Goal: Complete application form

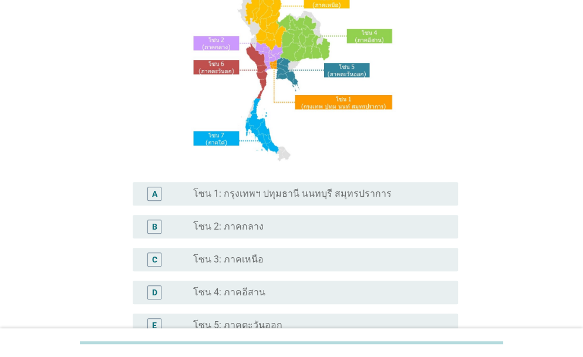
scroll to position [117, 0]
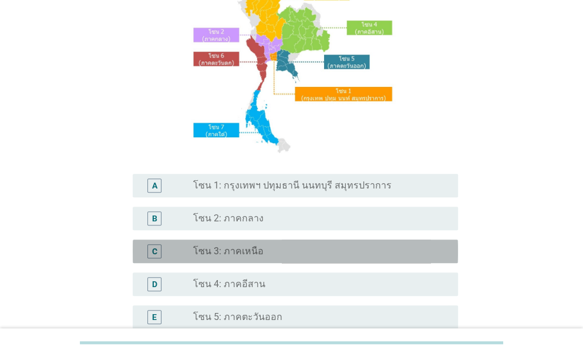
click at [268, 251] on div "radio_button_unchecked โซน 3: ภาคเหนือ" at bounding box center [316, 251] width 246 height 12
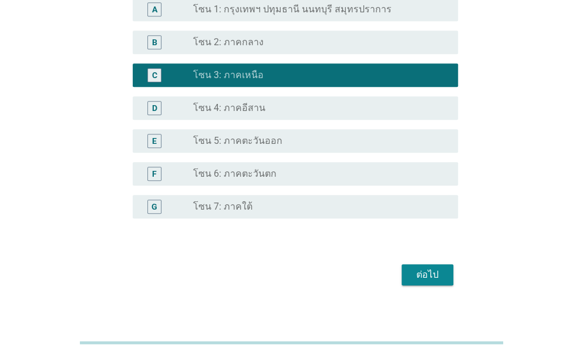
scroll to position [307, 0]
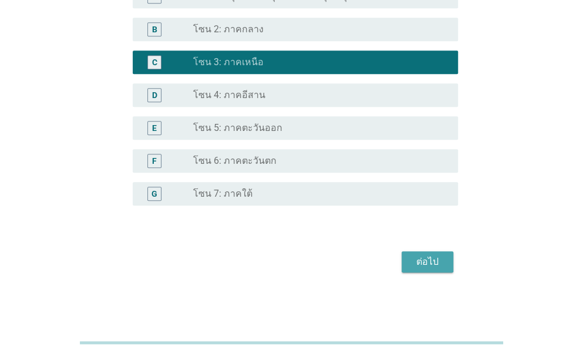
click at [446, 258] on button "ต่อไป" at bounding box center [428, 261] width 52 height 21
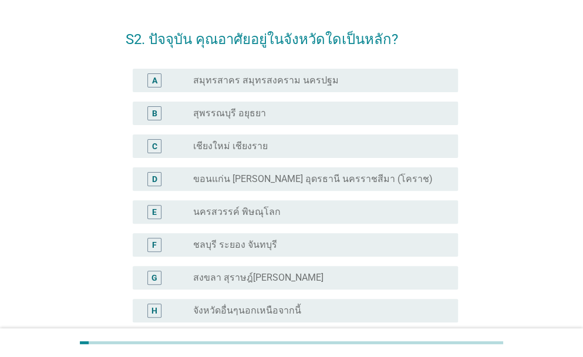
scroll to position [59, 0]
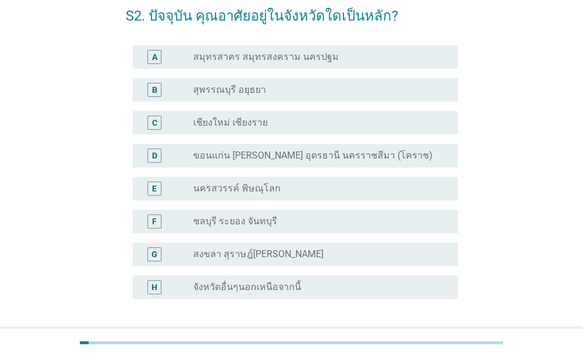
click at [260, 122] on label "เชียงใหม่ เชียงราย" at bounding box center [230, 123] width 75 height 12
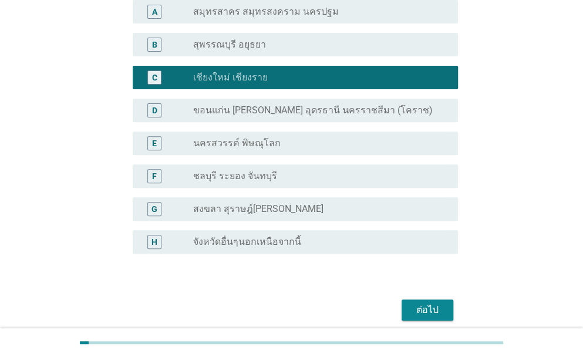
scroll to position [152, 0]
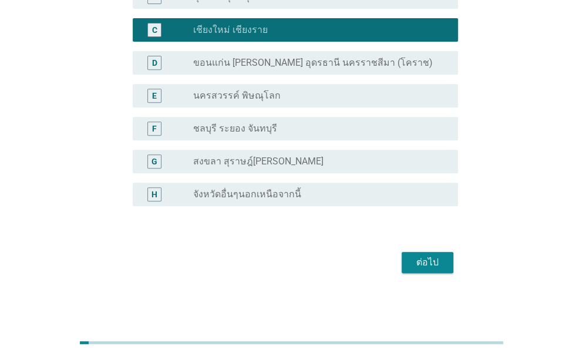
click at [429, 260] on div "ต่อไป" at bounding box center [427, 262] width 33 height 14
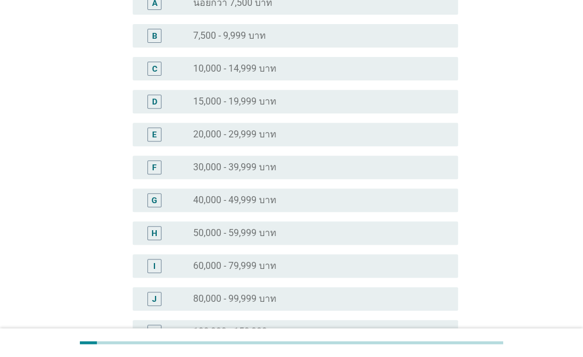
scroll to position [235, 0]
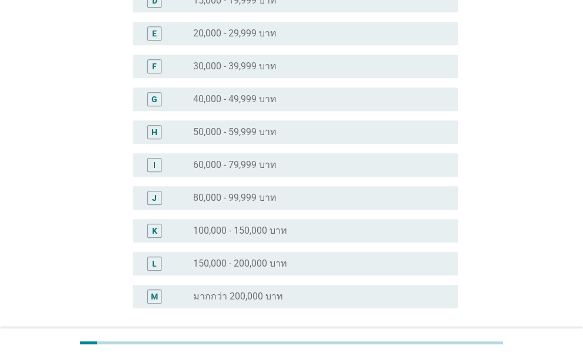
click at [311, 235] on div "radio_button_unchecked 100,000 - 150,000 บาท" at bounding box center [316, 231] width 246 height 12
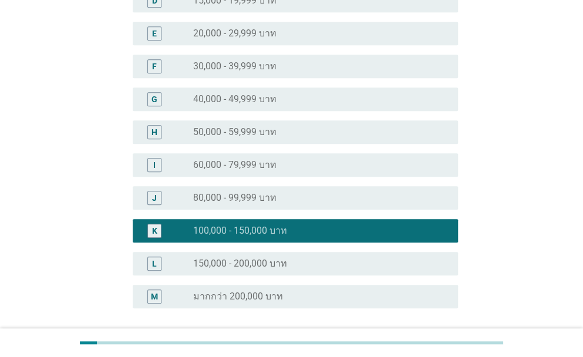
scroll to position [337, 0]
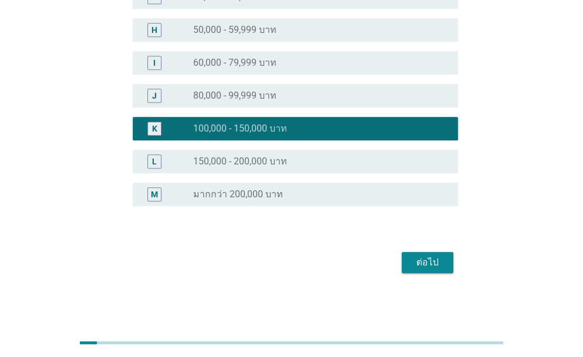
click at [419, 267] on div "ต่อไป" at bounding box center [427, 262] width 33 height 14
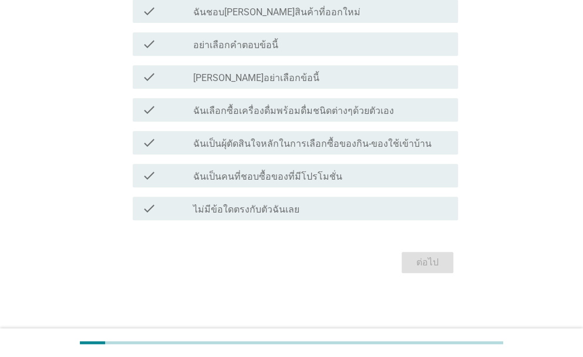
scroll to position [0, 0]
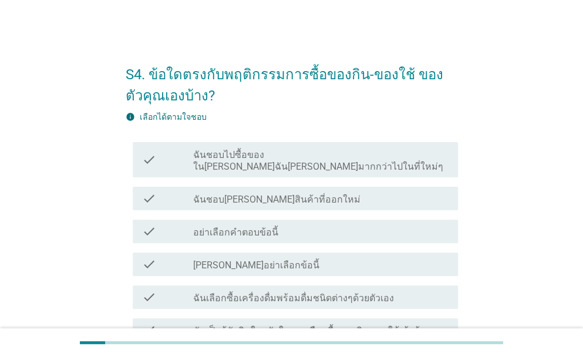
click at [314, 157] on label "ฉันชอบไปซื้อของใน[PERSON_NAME]ฉัน[PERSON_NAME]มากกว่าไปในที่ใหม่ๆ" at bounding box center [320, 160] width 255 height 23
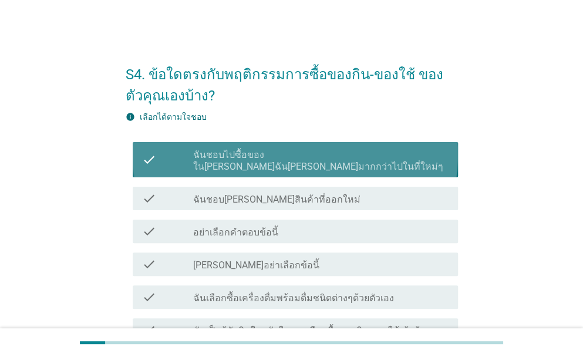
click at [313, 159] on label "ฉันชอบไปซื้อของใน[PERSON_NAME]ฉัน[PERSON_NAME]มากกว่าไปในที่ใหม่ๆ" at bounding box center [320, 160] width 255 height 23
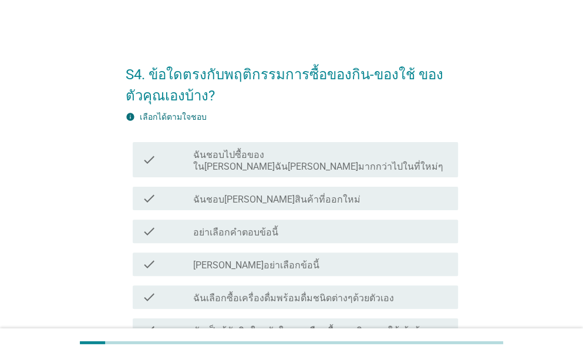
click at [313, 159] on label "ฉันชอบไปซื้อของใน[PERSON_NAME]ฉัน[PERSON_NAME]มากกว่าไปในที่ใหม่ๆ" at bounding box center [320, 160] width 255 height 23
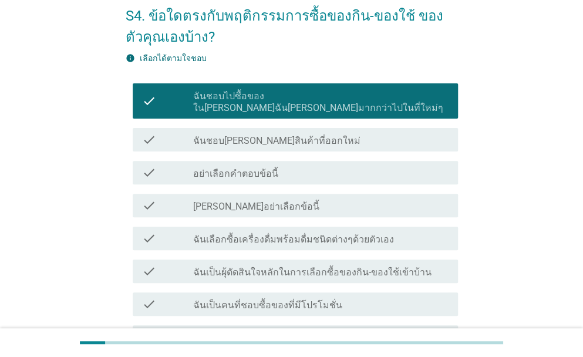
scroll to position [117, 0]
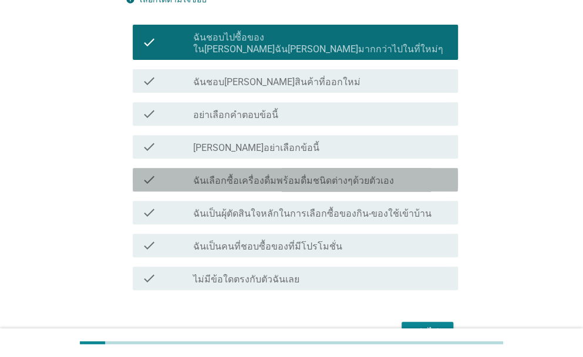
click at [332, 175] on label "ฉันเลือกซื้อเครื่องดื่มพร้อมดื่มชนิดต่างๆด้วยตัวเอง" at bounding box center [293, 181] width 201 height 12
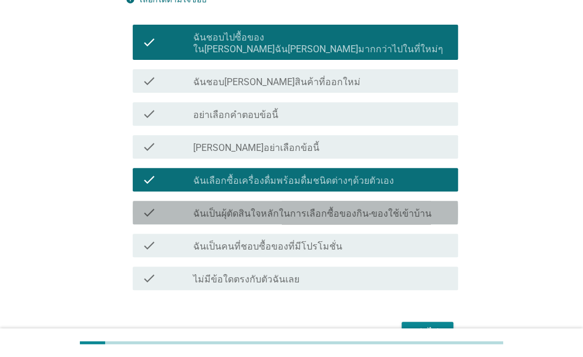
click at [335, 207] on div "check check_box_outline_blank ฉันเป็นผุ้ตัดสินใจหลักในการเลือกซื้อของกิน-ของใช้…" at bounding box center [295, 212] width 325 height 23
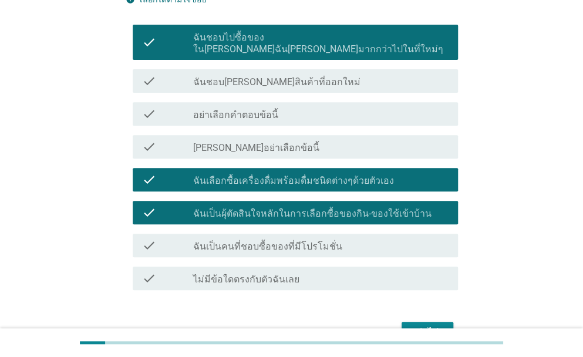
click at [335, 241] on div "check check_box_outline_blank ฉันเป็นคนที่ชอบซื้อของที่มีโปรโมชั่น" at bounding box center [295, 245] width 325 height 23
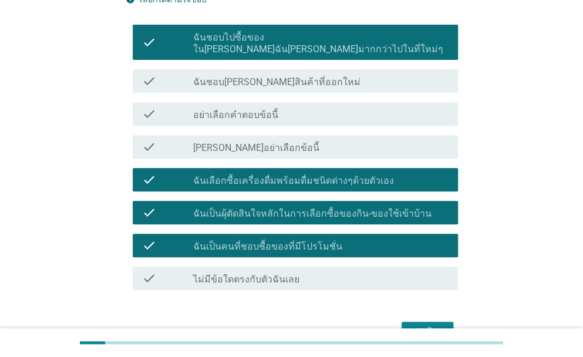
click at [439, 325] on div "ต่อไป" at bounding box center [427, 332] width 33 height 14
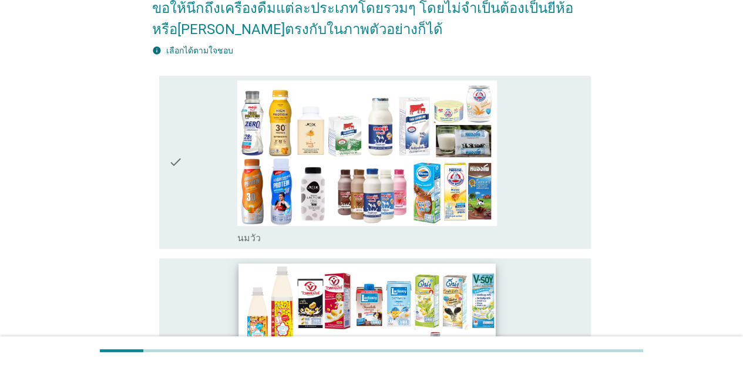
scroll to position [235, 0]
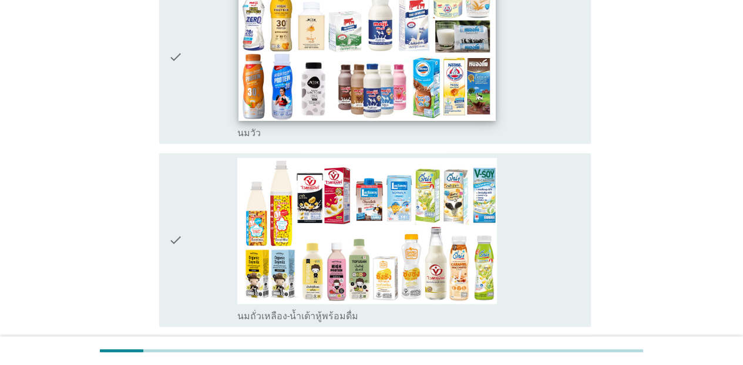
click at [351, 83] on img at bounding box center [366, 48] width 257 height 144
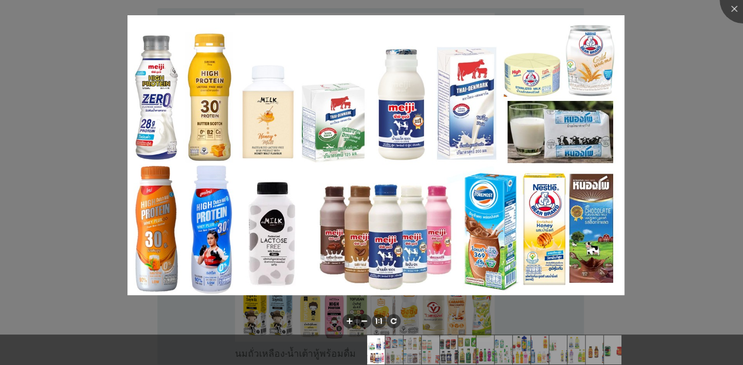
scroll to position [176, 0]
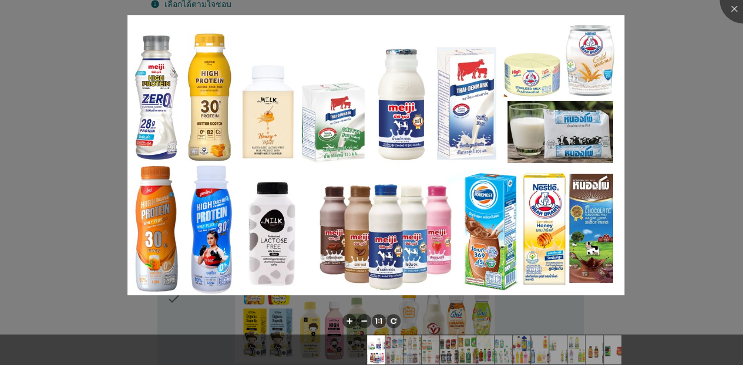
click at [583, 58] on div at bounding box center [371, 182] width 743 height 365
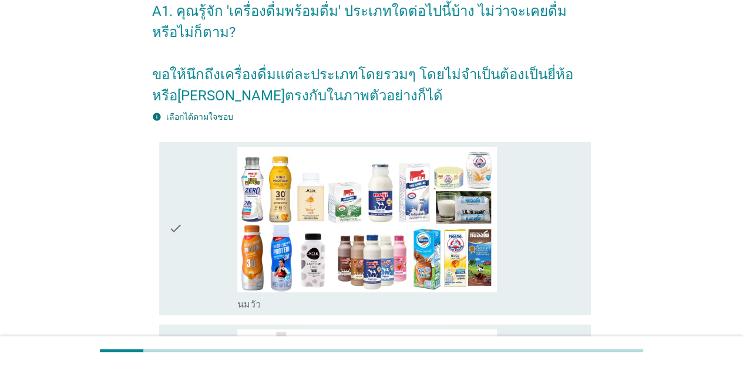
scroll to position [0, 0]
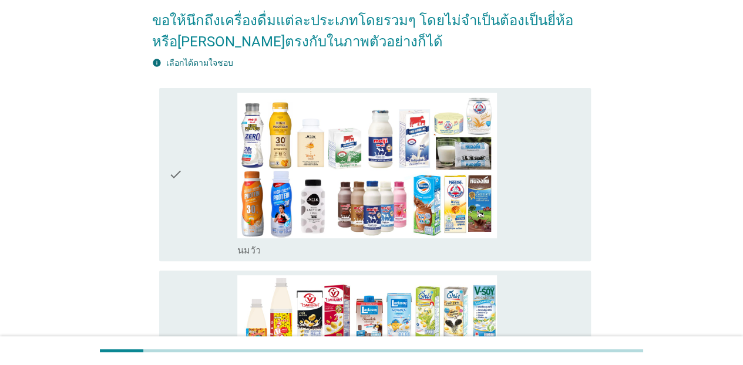
click at [188, 190] on div "check" at bounding box center [203, 175] width 69 height 164
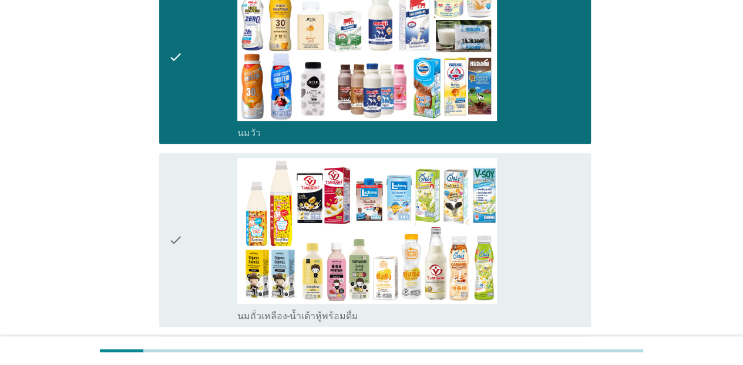
click at [186, 221] on div "check" at bounding box center [203, 240] width 69 height 164
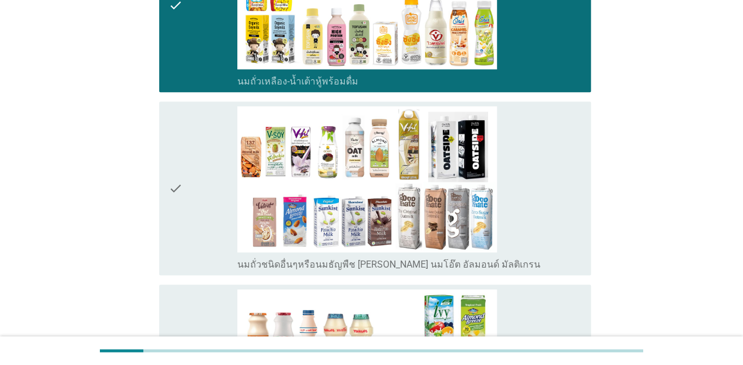
click at [186, 211] on div "check" at bounding box center [203, 188] width 69 height 164
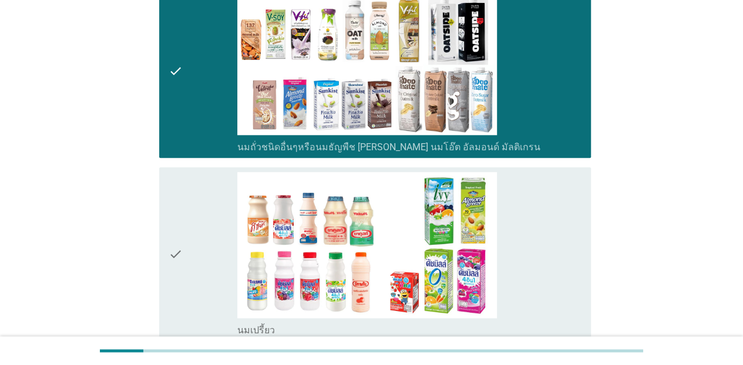
click at [184, 236] on div "check" at bounding box center [203, 254] width 69 height 164
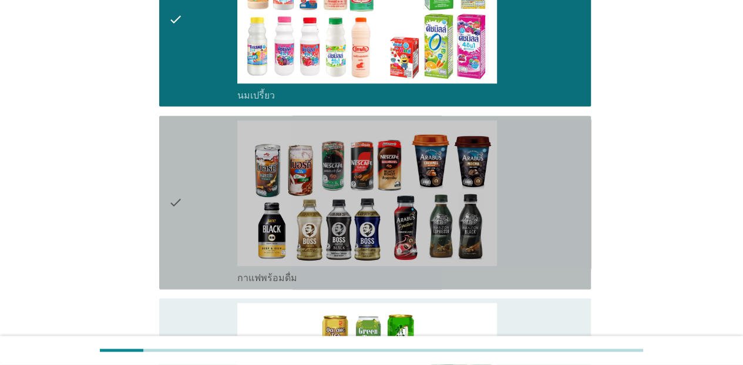
click at [187, 234] on div "check" at bounding box center [203, 202] width 69 height 164
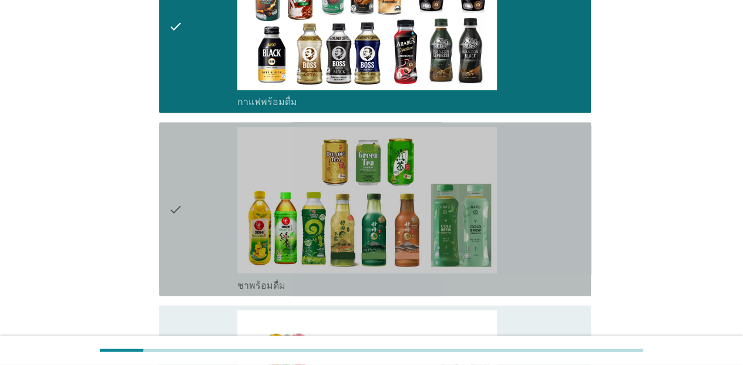
click at [187, 228] on div "check" at bounding box center [203, 209] width 69 height 164
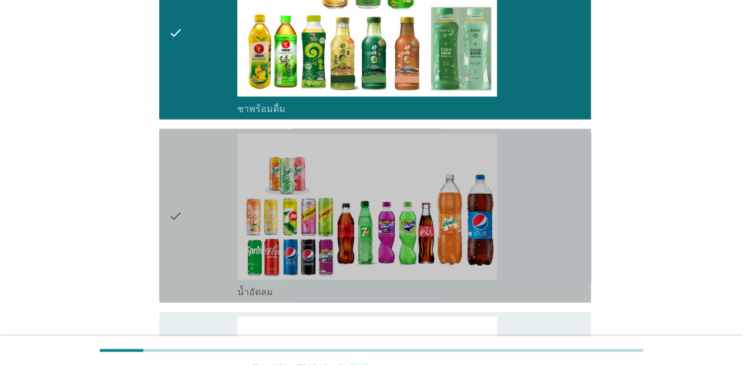
click at [189, 231] on div "check" at bounding box center [203, 216] width 69 height 164
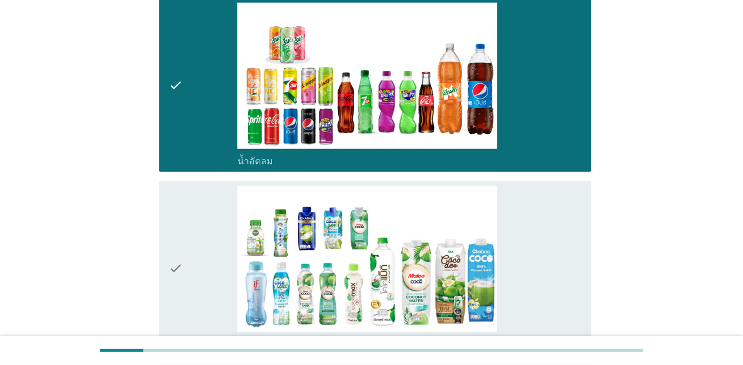
scroll to position [1409, 0]
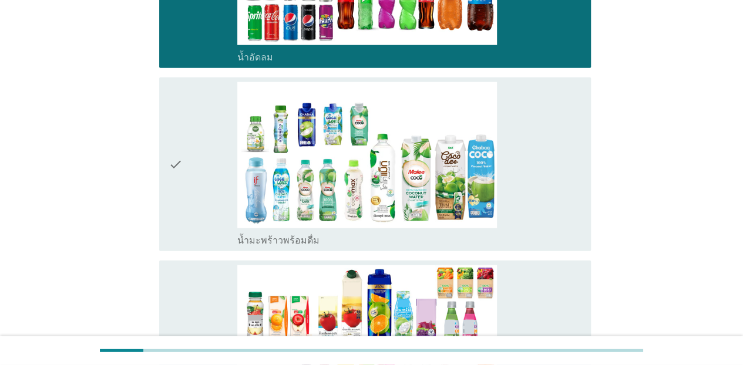
click at [197, 217] on div "check" at bounding box center [203, 164] width 69 height 164
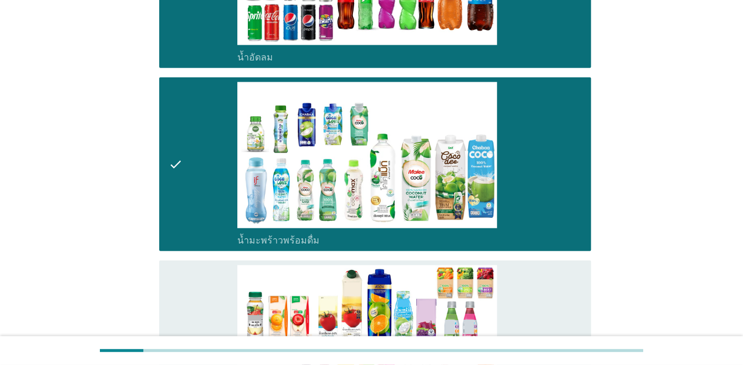
click at [180, 285] on icon "check" at bounding box center [176, 347] width 14 height 164
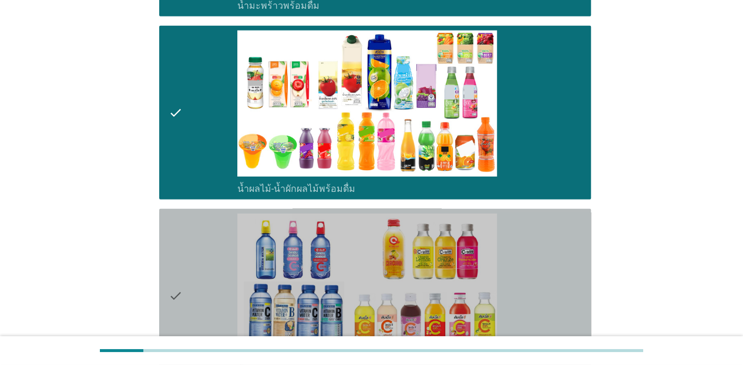
click at [184, 272] on div "check" at bounding box center [203, 296] width 69 height 164
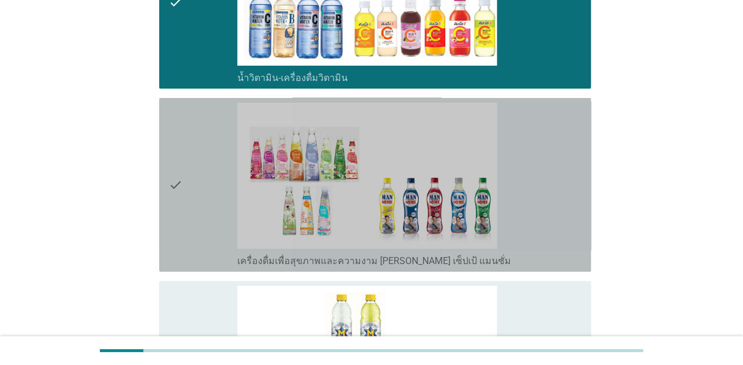
click at [196, 227] on div "check" at bounding box center [203, 185] width 69 height 164
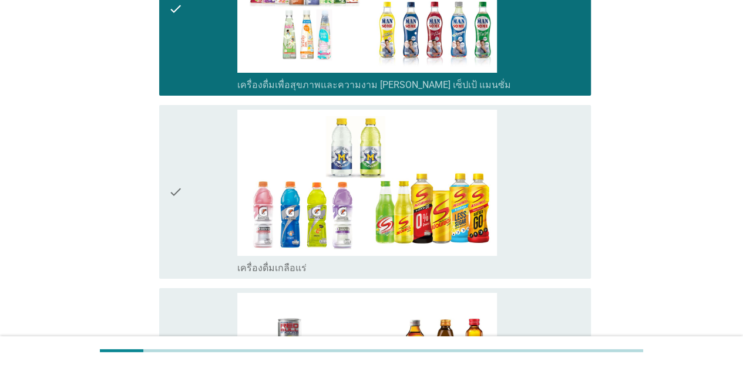
click at [203, 221] on div "check" at bounding box center [203, 192] width 69 height 164
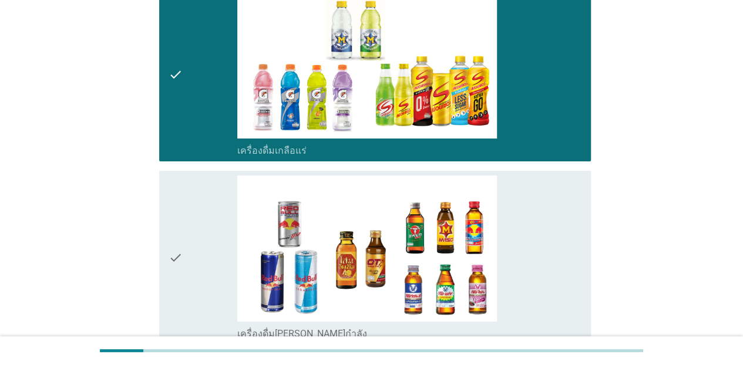
click at [203, 248] on div "check" at bounding box center [203, 258] width 69 height 164
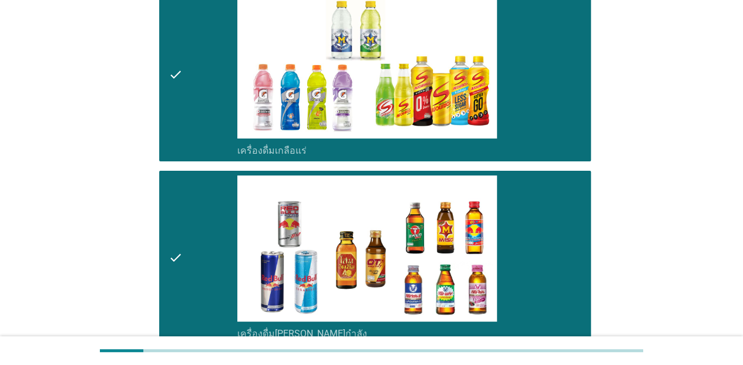
scroll to position [2466, 0]
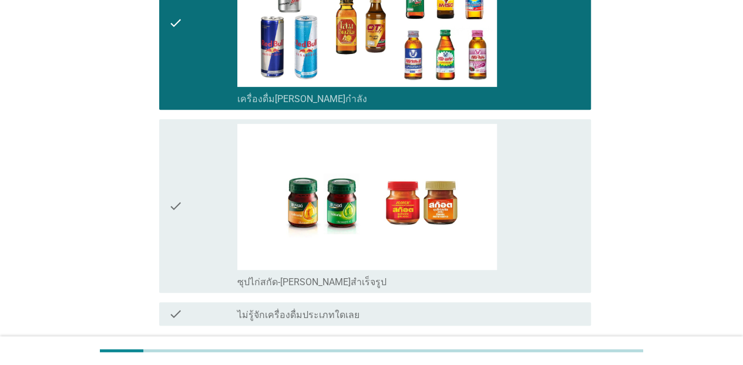
click at [198, 235] on div "check" at bounding box center [203, 206] width 69 height 164
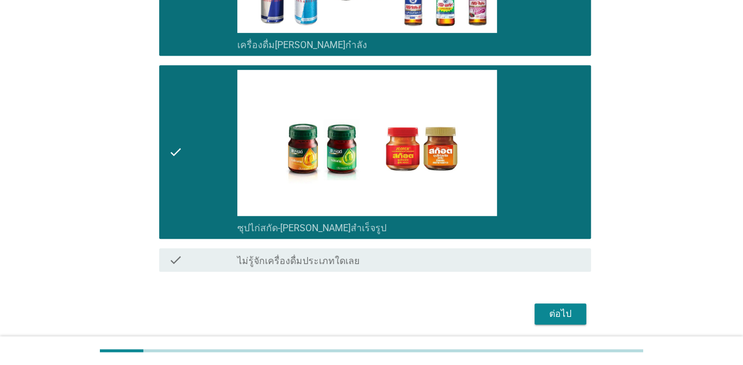
scroll to position [2561, 0]
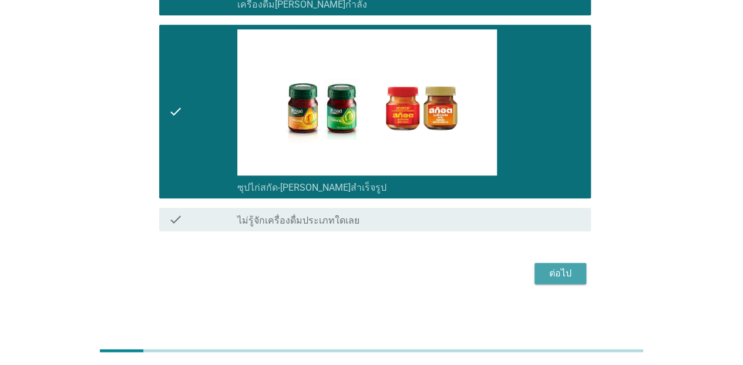
click at [565, 274] on div "ต่อไป" at bounding box center [560, 274] width 33 height 14
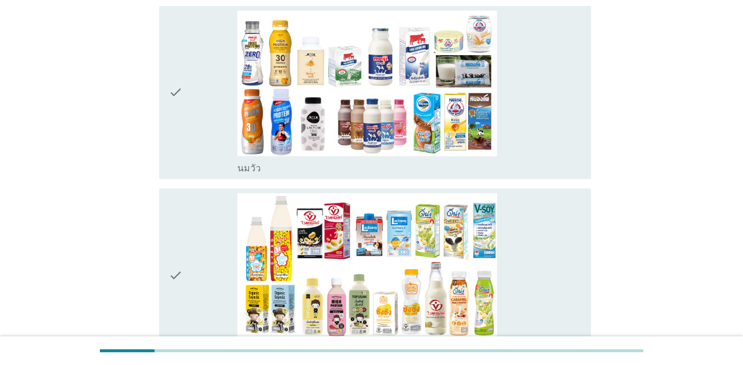
scroll to position [117, 0]
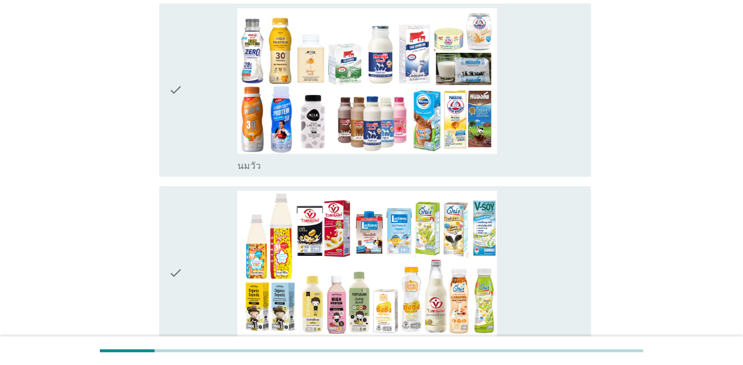
click at [189, 124] on div "check" at bounding box center [203, 90] width 69 height 164
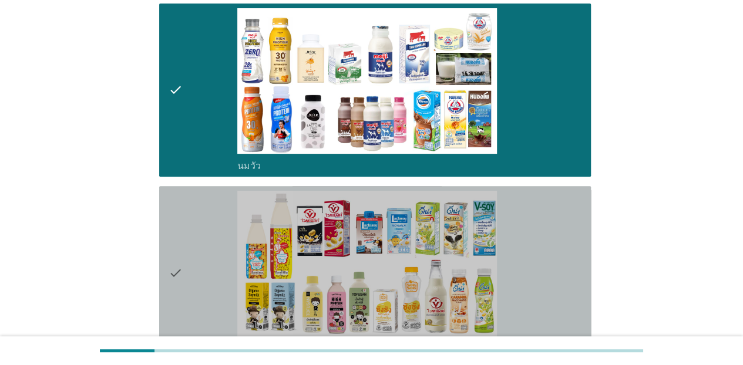
click at [186, 268] on div "check" at bounding box center [203, 273] width 69 height 164
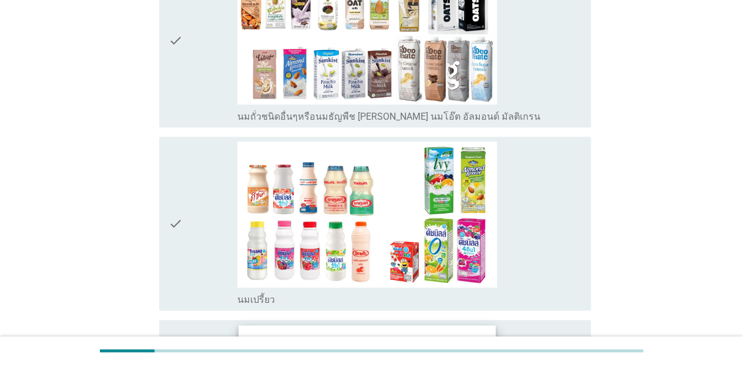
scroll to position [646, 0]
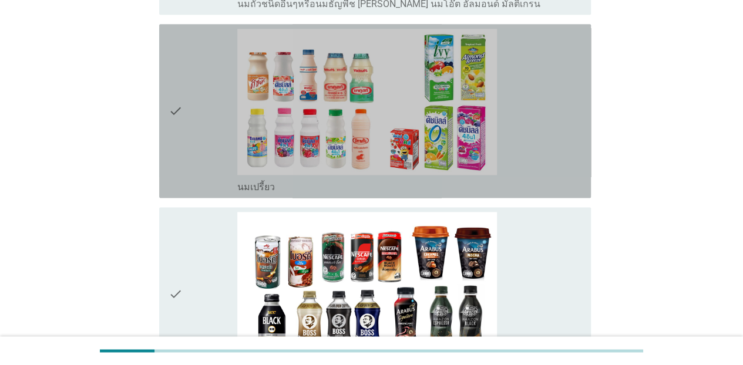
click at [180, 138] on icon "check" at bounding box center [176, 111] width 14 height 164
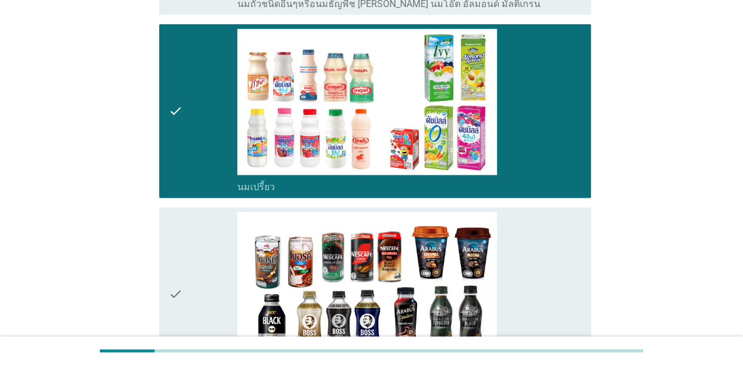
click at [175, 272] on icon "check" at bounding box center [176, 294] width 14 height 164
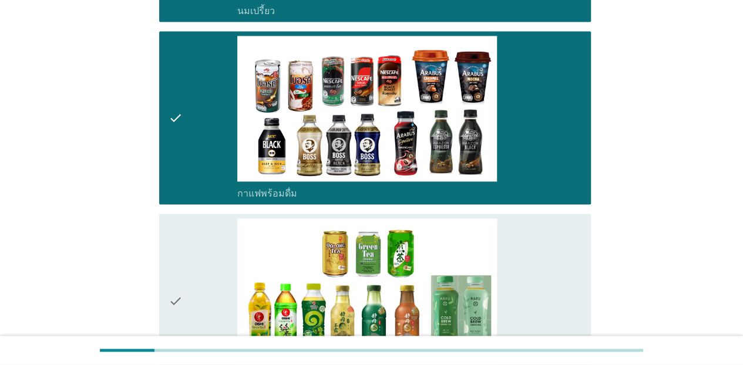
scroll to position [998, 0]
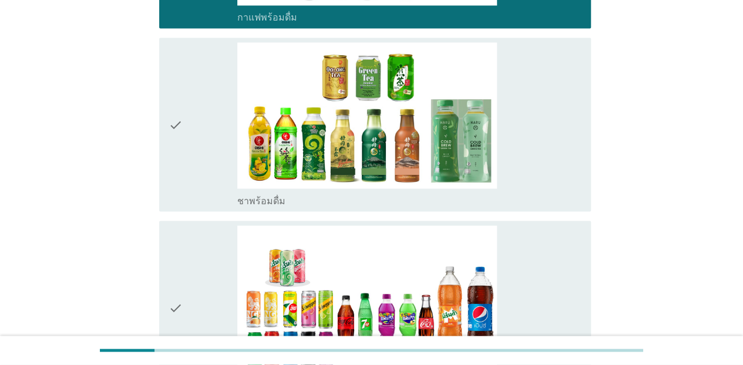
click at [196, 154] on div "check" at bounding box center [203, 124] width 69 height 164
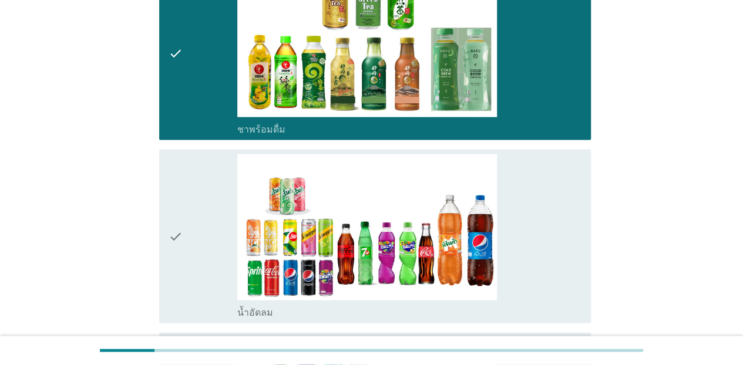
scroll to position [1174, 0]
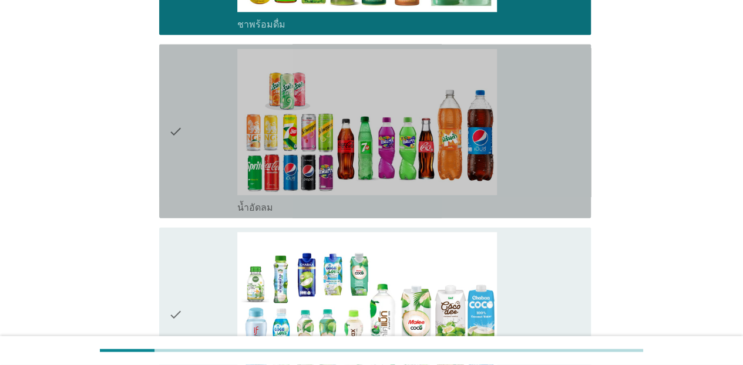
click at [192, 170] on div "check" at bounding box center [203, 131] width 69 height 164
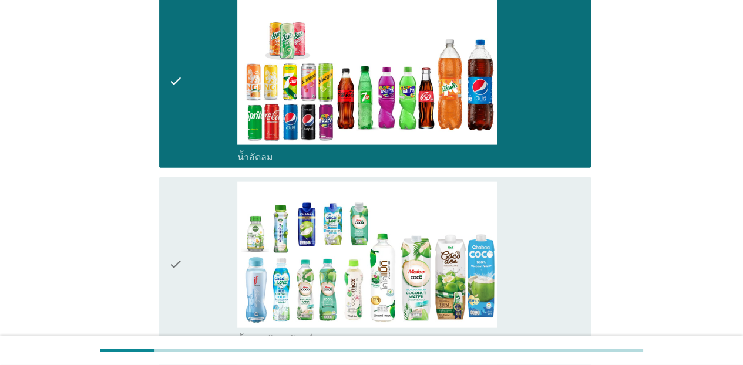
scroll to position [1292, 0]
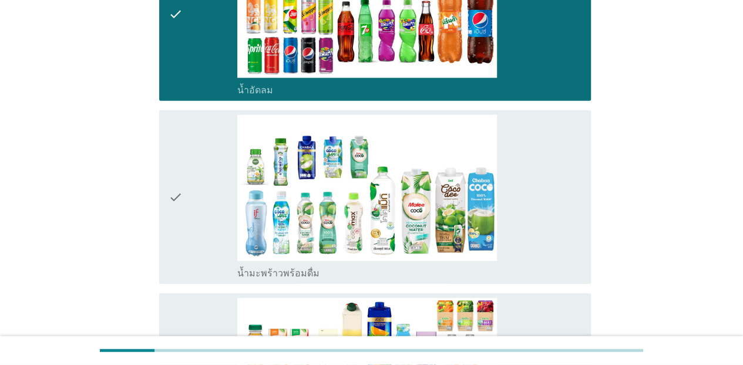
click at [186, 212] on div "check" at bounding box center [203, 197] width 69 height 164
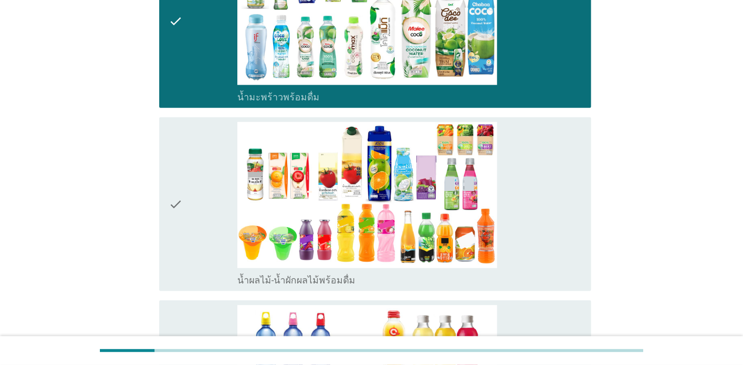
click at [197, 193] on div "check" at bounding box center [203, 204] width 69 height 164
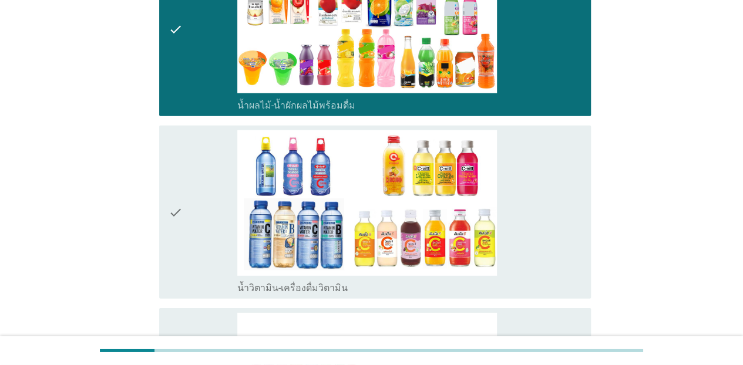
scroll to position [1644, 0]
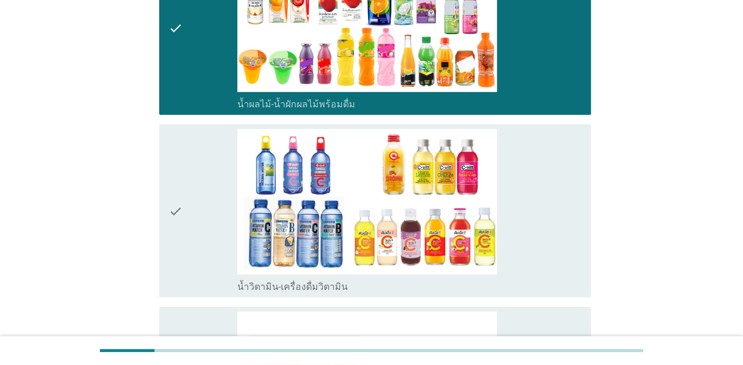
click at [186, 62] on div "check" at bounding box center [203, 28] width 69 height 164
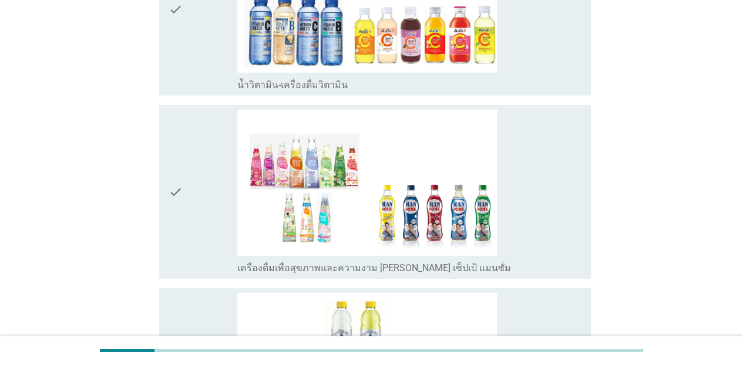
scroll to position [1938, 0]
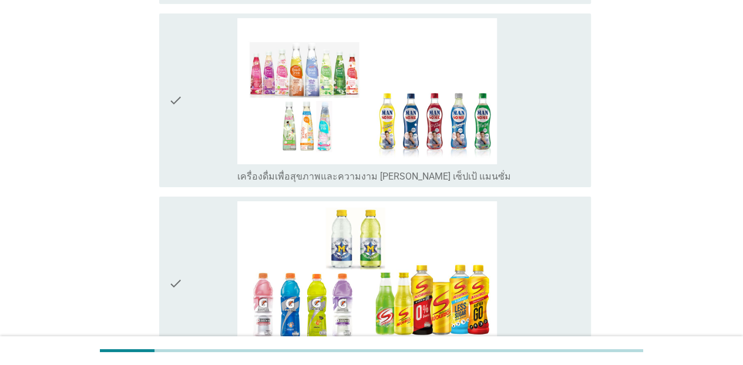
click at [184, 134] on div "check" at bounding box center [203, 100] width 69 height 164
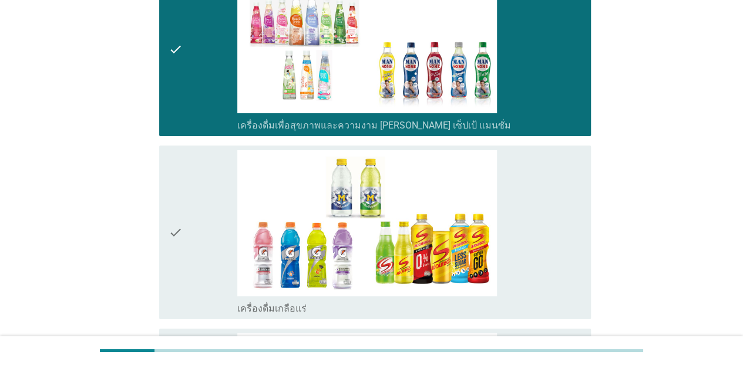
scroll to position [2055, 0]
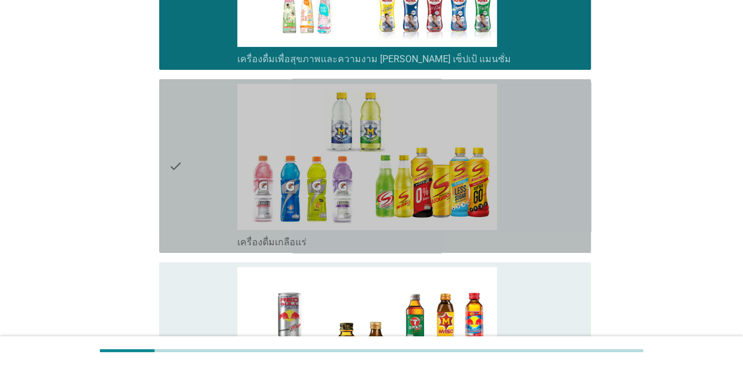
click at [184, 196] on div "check" at bounding box center [203, 166] width 69 height 164
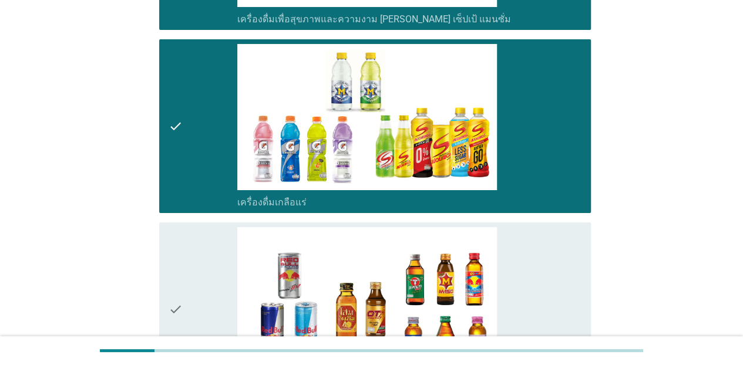
scroll to position [2114, 0]
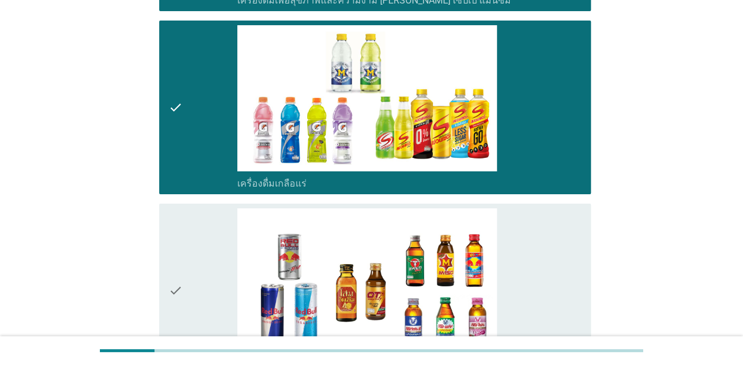
click at [177, 281] on icon "check" at bounding box center [176, 290] width 14 height 164
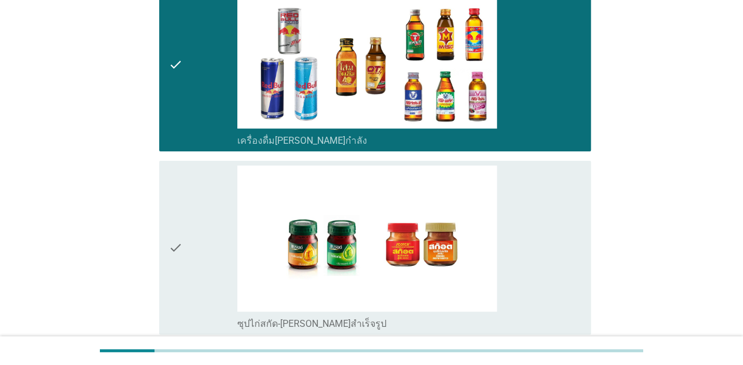
scroll to position [2349, 0]
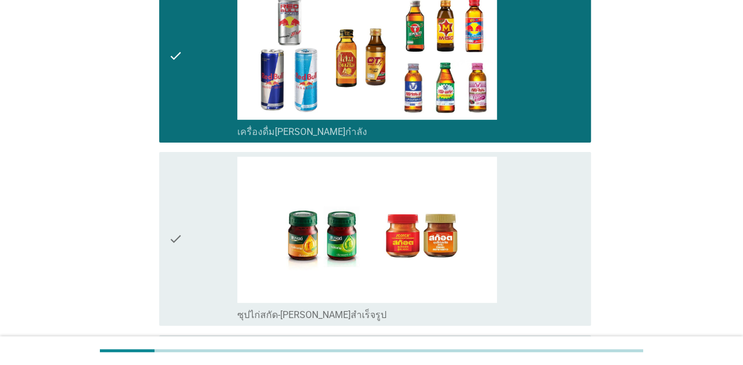
click at [189, 83] on div "check" at bounding box center [203, 56] width 69 height 164
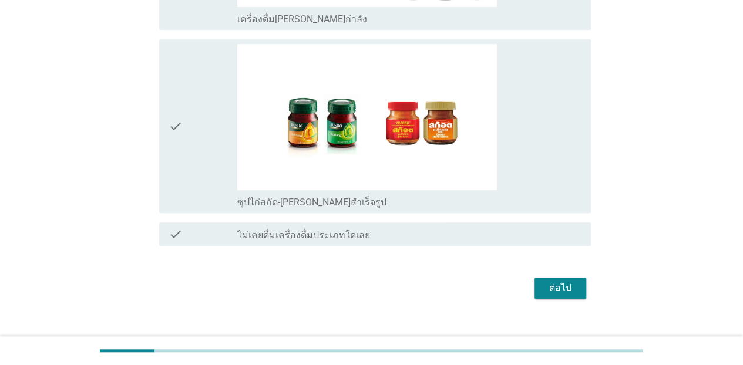
scroll to position [2466, 0]
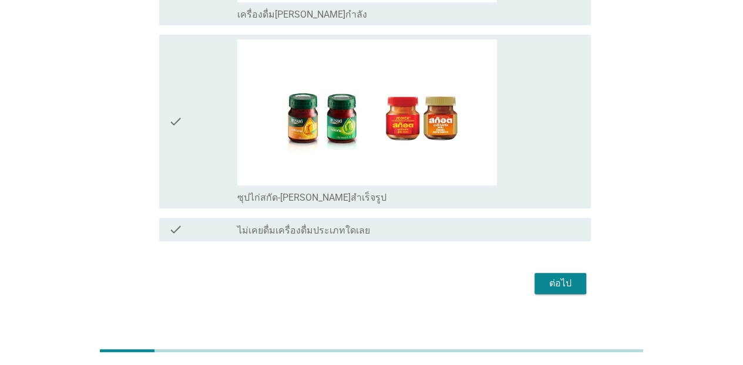
click at [182, 155] on icon "check" at bounding box center [176, 121] width 14 height 164
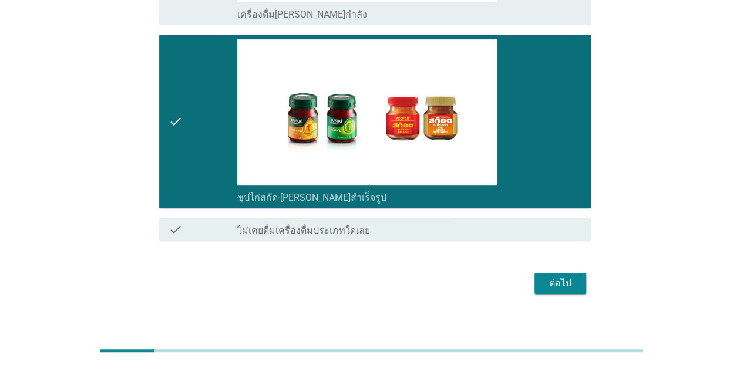
click at [556, 282] on div "ต่อไป" at bounding box center [560, 284] width 33 height 14
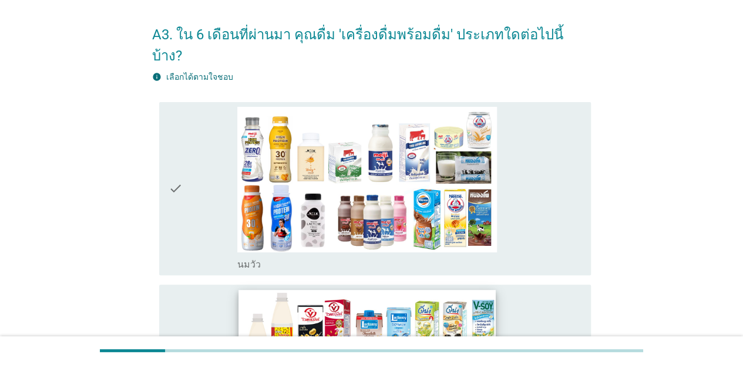
scroll to position [59, 0]
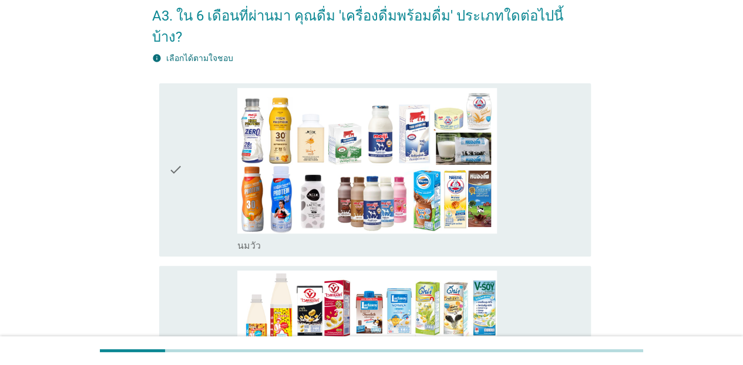
click at [187, 194] on div "check" at bounding box center [203, 170] width 69 height 164
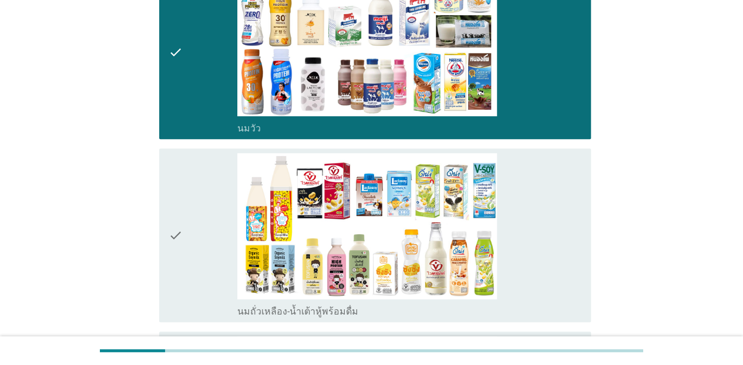
click at [183, 244] on div "check" at bounding box center [203, 235] width 69 height 164
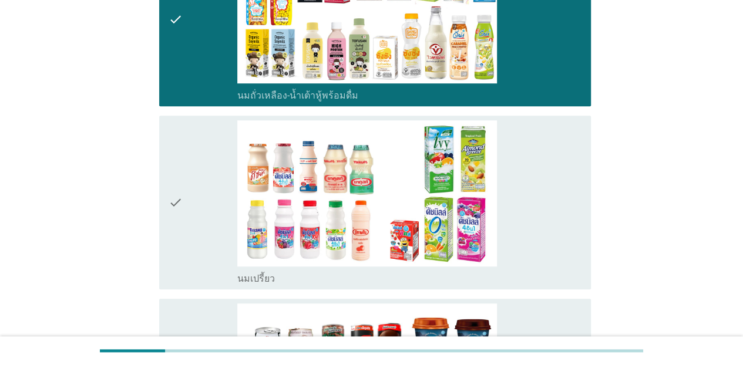
scroll to position [411, 0]
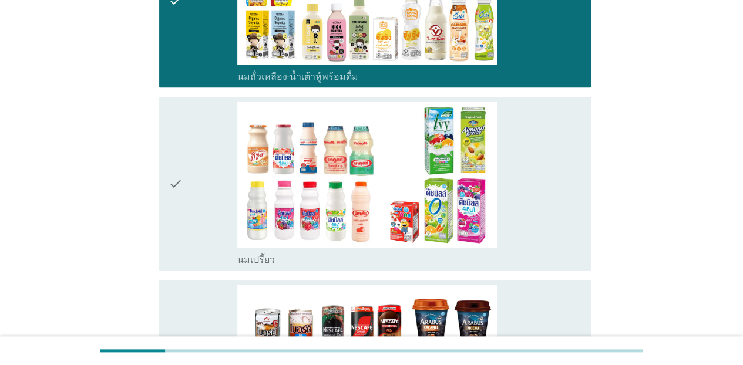
click at [178, 201] on icon "check" at bounding box center [176, 184] width 14 height 164
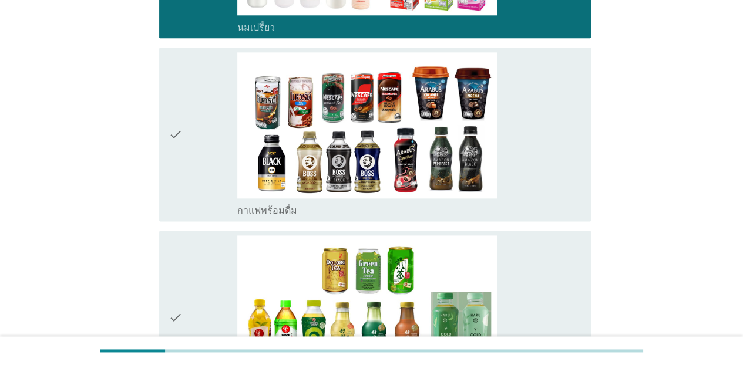
scroll to position [763, 0]
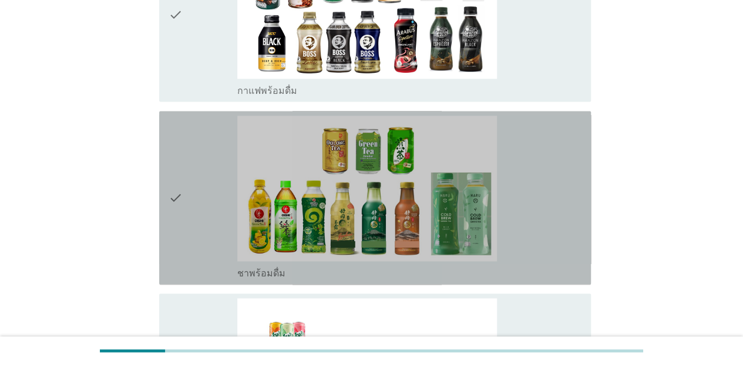
click at [181, 211] on icon "check" at bounding box center [176, 198] width 14 height 164
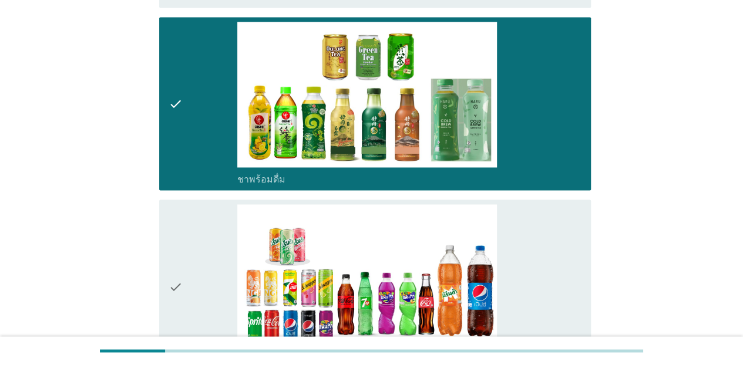
scroll to position [940, 0]
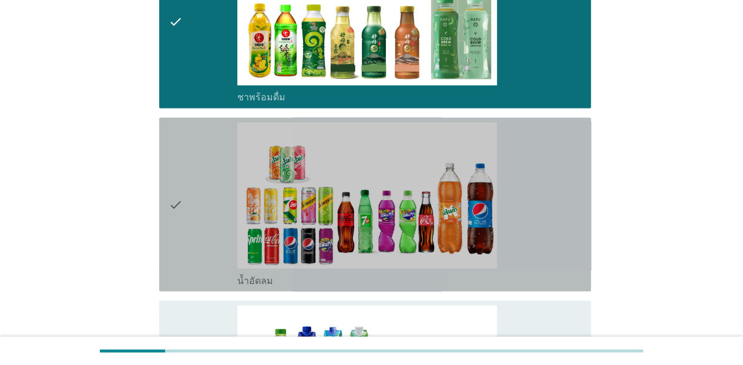
click at [169, 203] on icon "check" at bounding box center [176, 204] width 14 height 164
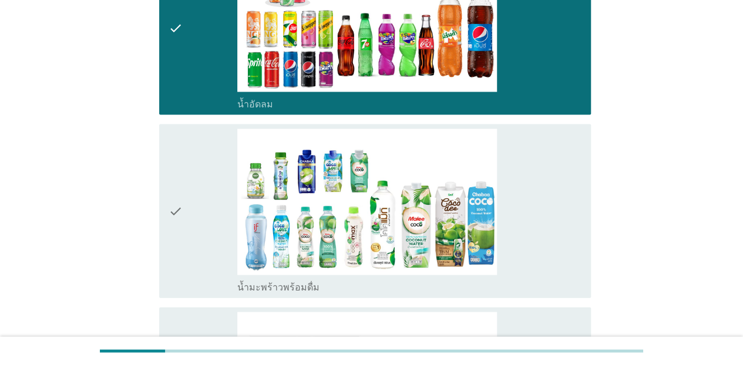
click at [181, 223] on icon "check" at bounding box center [176, 211] width 14 height 164
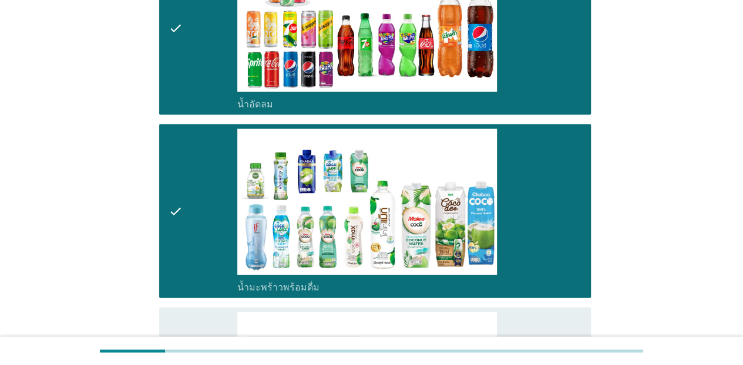
scroll to position [1351, 0]
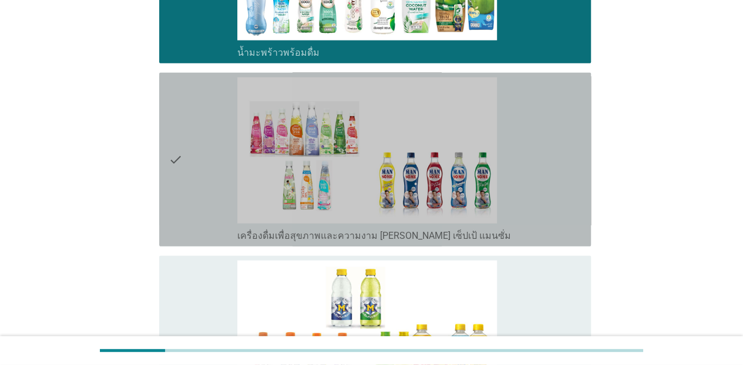
click at [179, 158] on icon "check" at bounding box center [176, 160] width 14 height 164
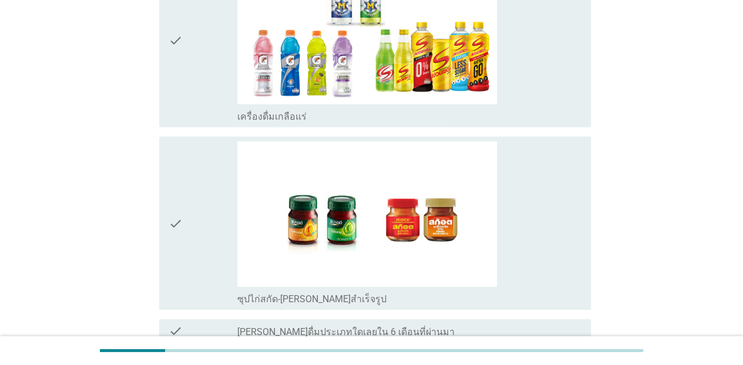
scroll to position [1703, 0]
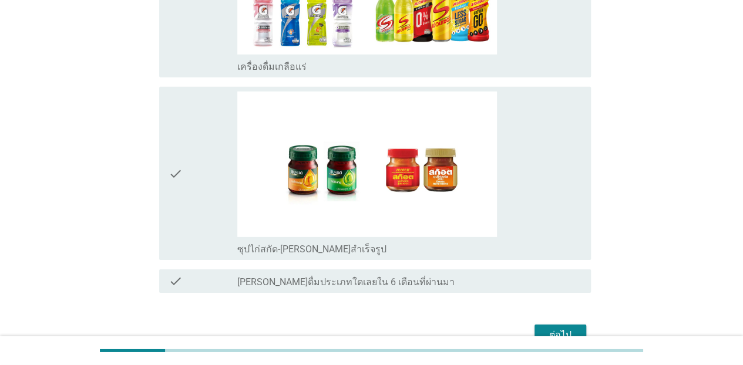
click at [583, 325] on button "ต่อไป" at bounding box center [560, 335] width 52 height 21
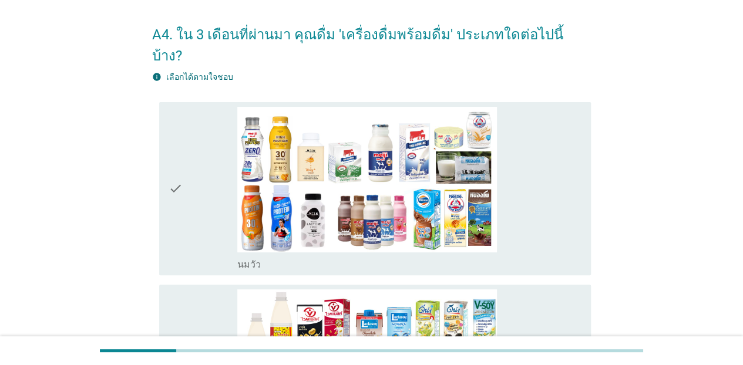
scroll to position [59, 0]
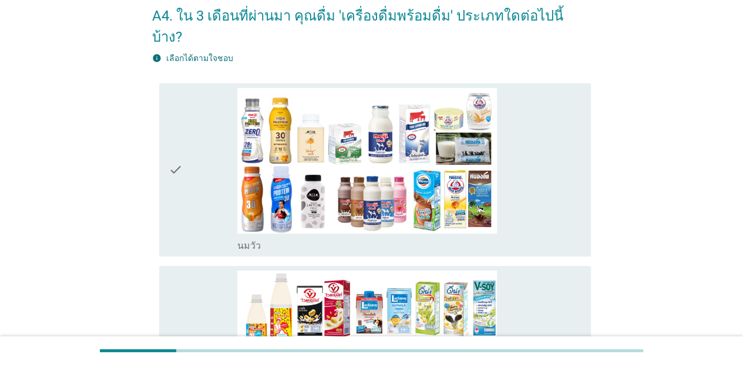
click at [174, 167] on icon "check" at bounding box center [176, 170] width 14 height 164
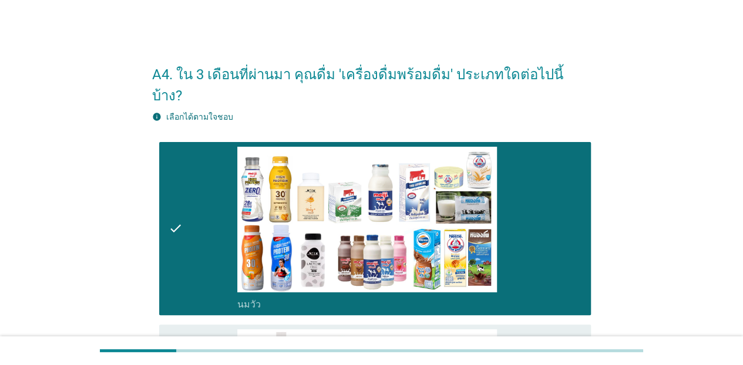
scroll to position [294, 0]
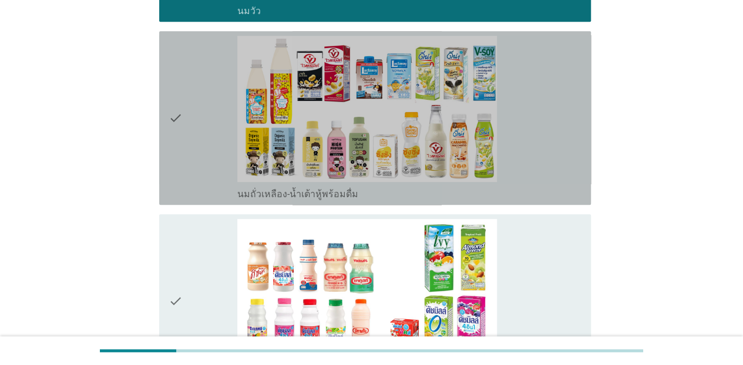
click at [179, 137] on icon "check" at bounding box center [176, 118] width 14 height 164
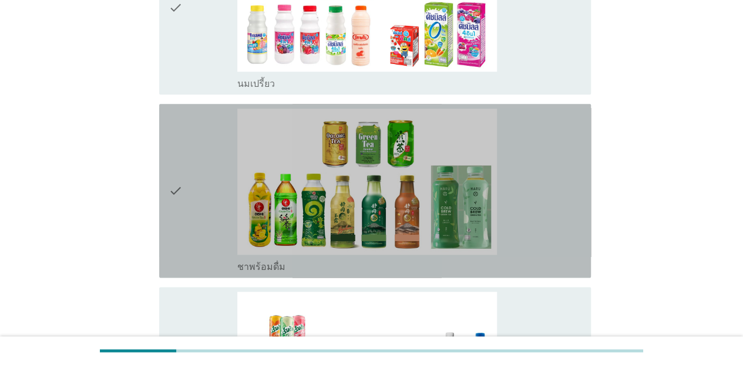
click at [173, 175] on icon "check" at bounding box center [176, 191] width 14 height 164
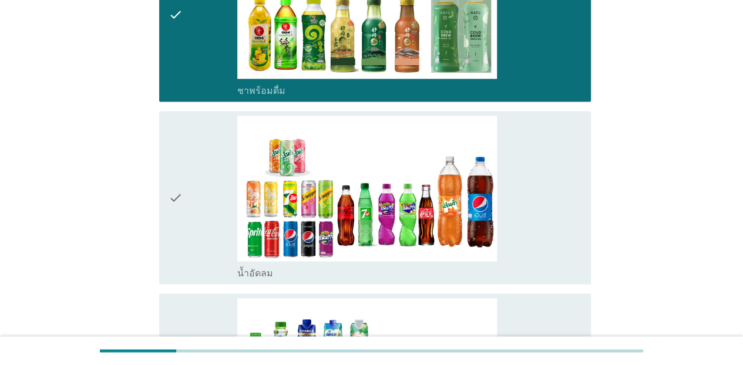
drag, startPoint x: 173, startPoint y: 187, endPoint x: 174, endPoint y: 220, distance: 33.5
click at [173, 188] on icon "check" at bounding box center [176, 198] width 14 height 164
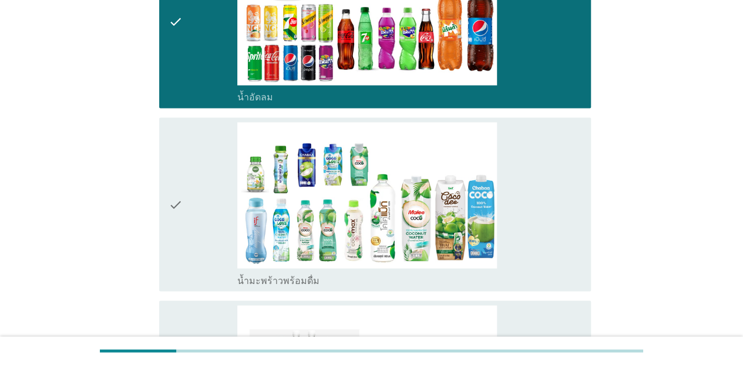
click at [174, 206] on icon "check" at bounding box center [176, 204] width 14 height 164
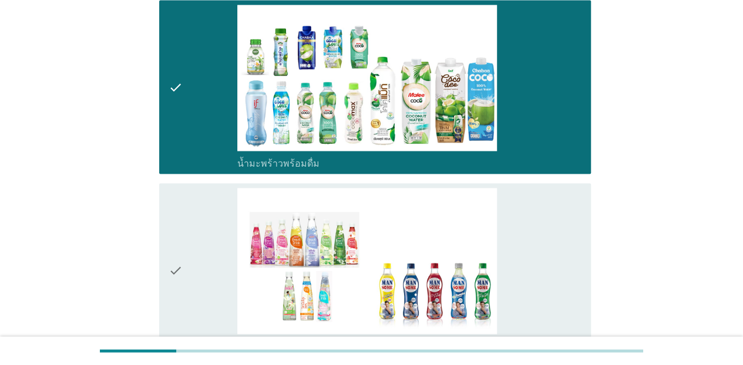
scroll to position [1196, 0]
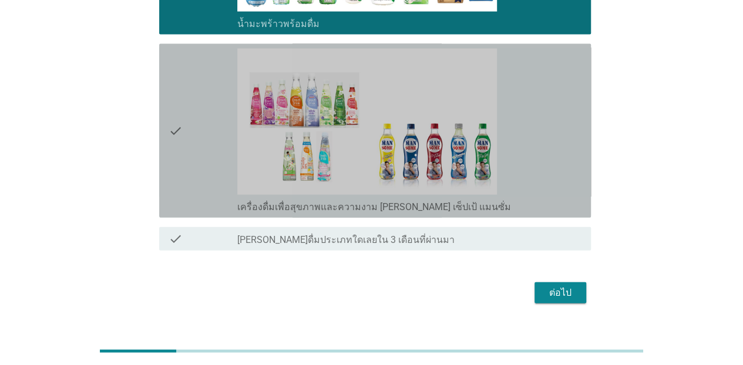
click at [180, 152] on icon "check" at bounding box center [176, 131] width 14 height 164
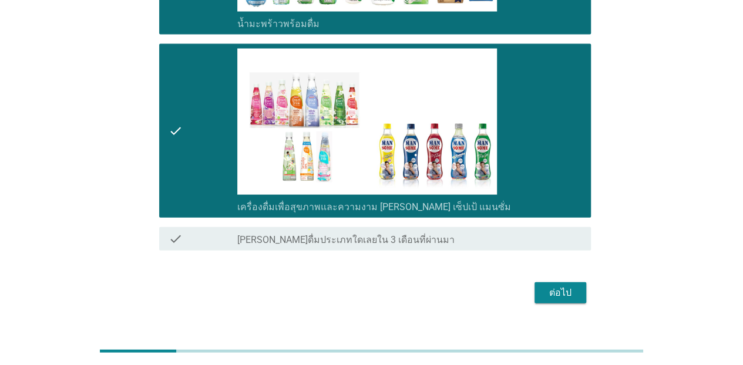
click at [559, 286] on div "ต่อไป" at bounding box center [560, 293] width 33 height 14
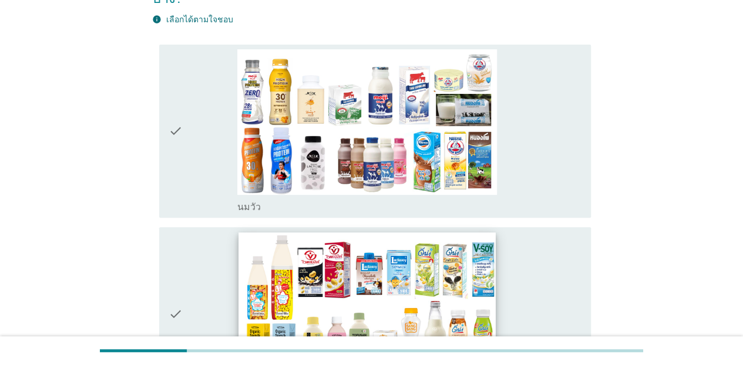
scroll to position [176, 0]
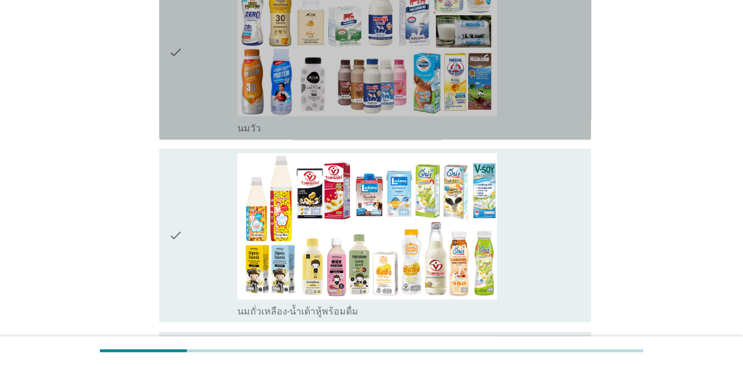
click at [183, 55] on div "check" at bounding box center [203, 53] width 69 height 164
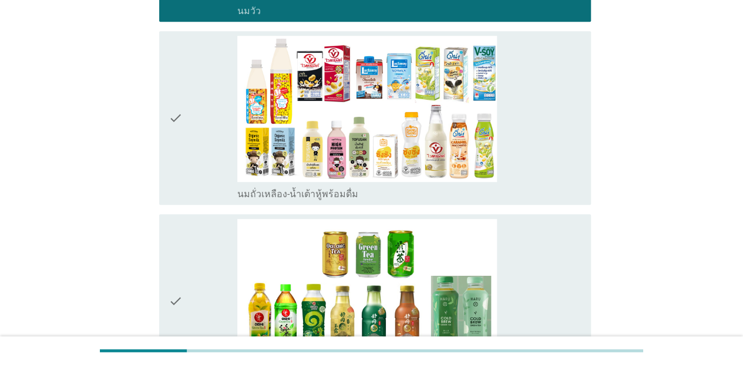
click at [178, 141] on icon "check" at bounding box center [176, 118] width 14 height 164
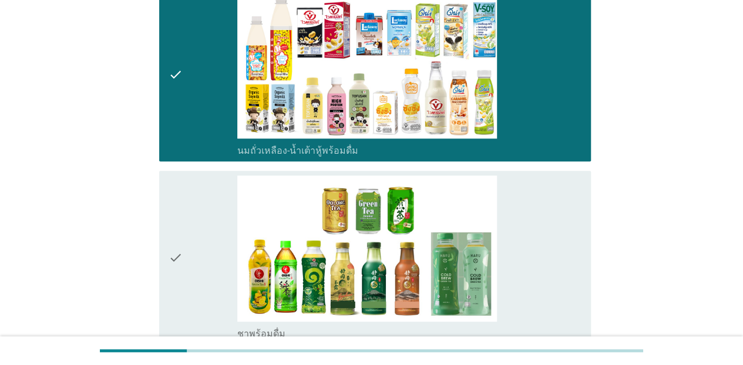
scroll to position [470, 0]
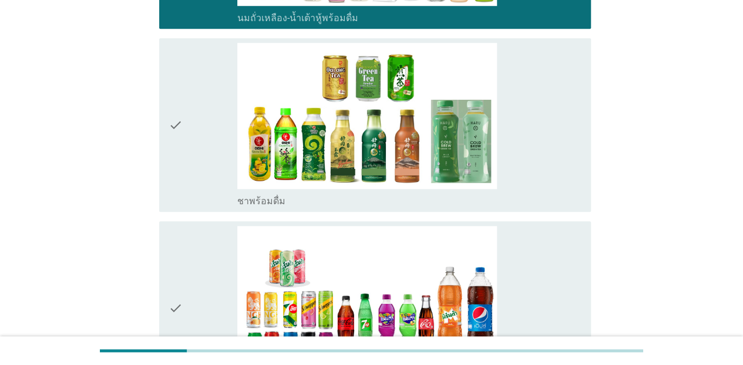
click at [187, 159] on div "check" at bounding box center [203, 125] width 69 height 164
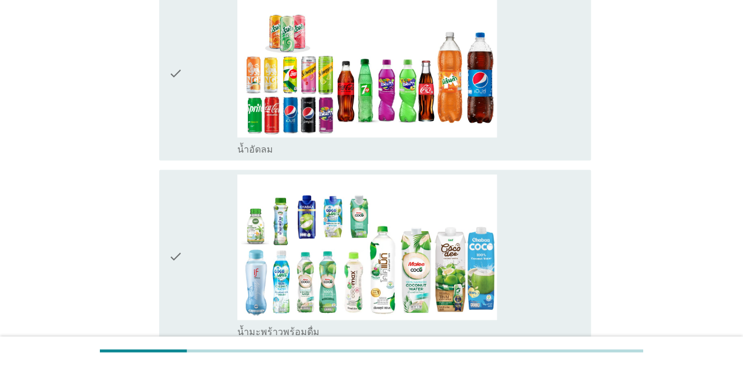
click at [187, 82] on div "check" at bounding box center [203, 73] width 69 height 164
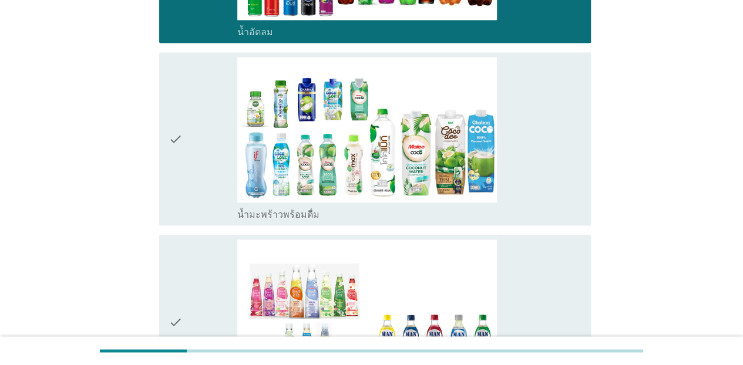
click at [193, 147] on div "check" at bounding box center [203, 139] width 69 height 164
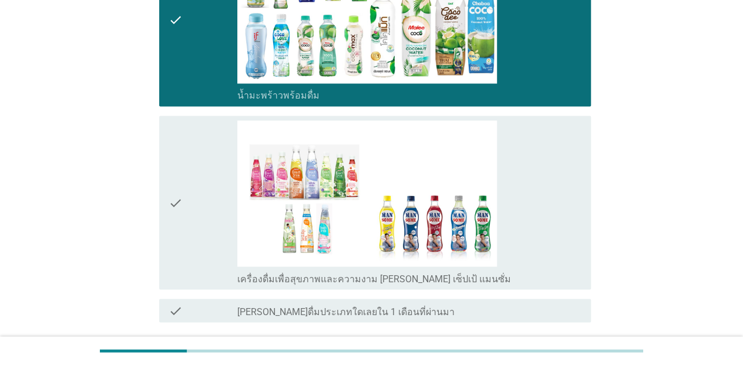
scroll to position [1014, 0]
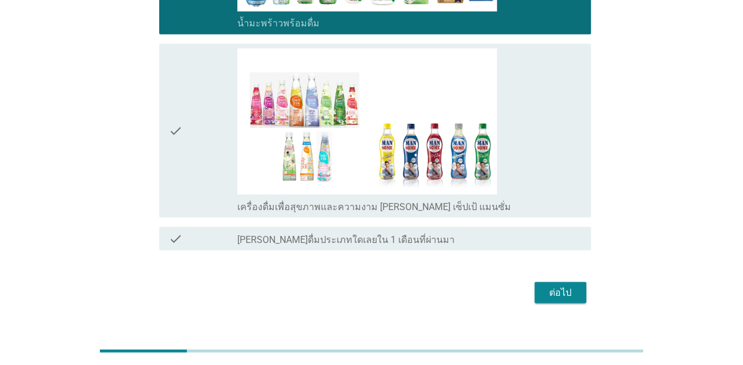
click at [564, 285] on div "ต่อไป" at bounding box center [560, 292] width 33 height 14
